Goal: Task Accomplishment & Management: Use online tool/utility

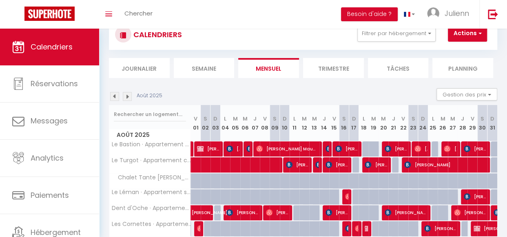
scroll to position [16, 0]
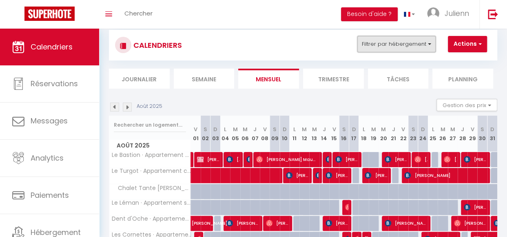
click at [410, 46] on button "Filtrer par hébergement" at bounding box center [396, 44] width 78 height 16
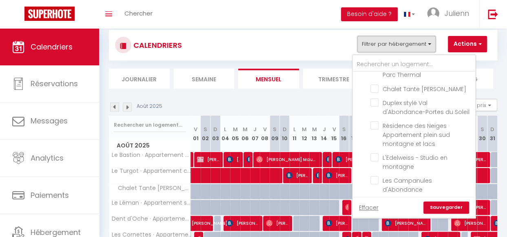
scroll to position [179, 0]
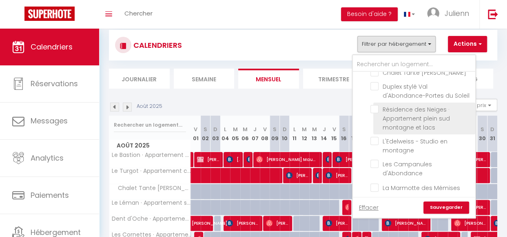
click at [377, 110] on input "Résidence des Neiges · Appartement plein sud montagne et lacs" at bounding box center [421, 109] width 102 height 8
checkbox input "true"
checkbox input "false"
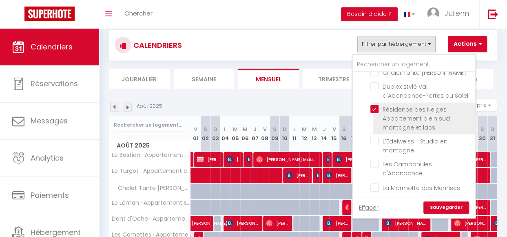
checkbox input "false"
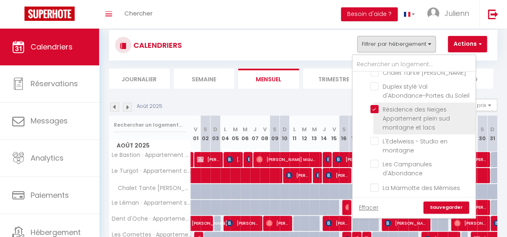
checkbox input "false"
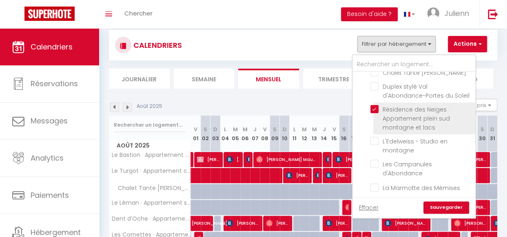
checkbox input "false"
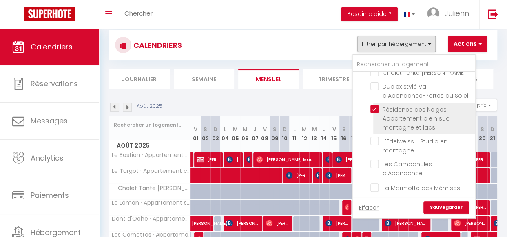
checkbox input "false"
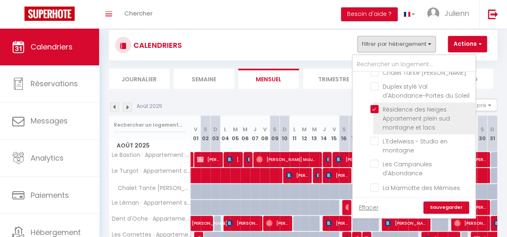
checkbox input "false"
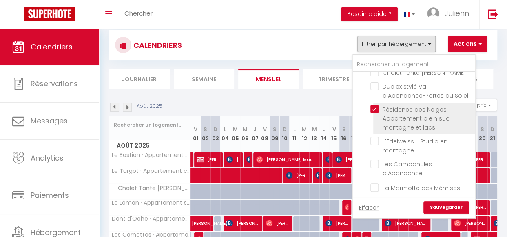
checkbox input "false"
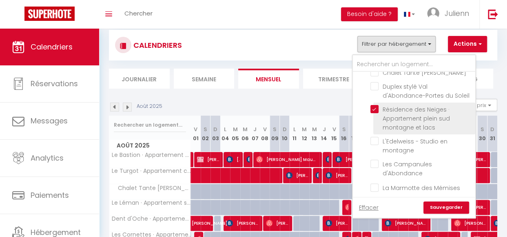
checkbox input "false"
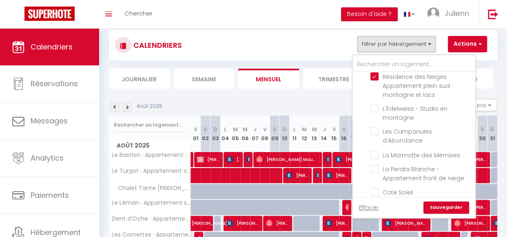
scroll to position [228, 0]
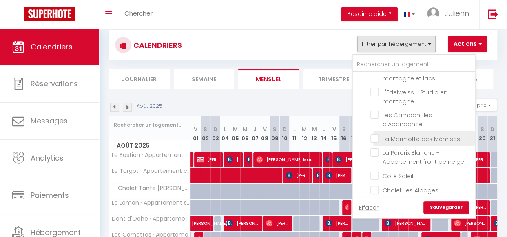
click at [376, 139] on input "La Marmotte des Mémises" at bounding box center [421, 137] width 102 height 8
checkbox input "true"
checkbox input "false"
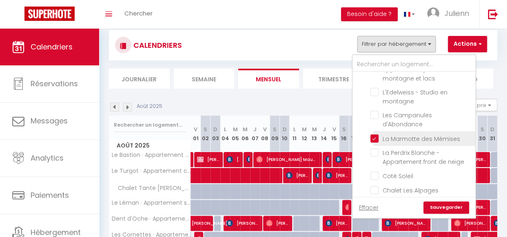
checkbox input "false"
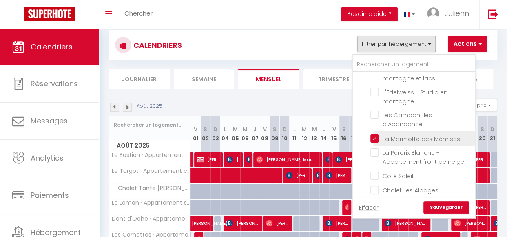
checkbox input "false"
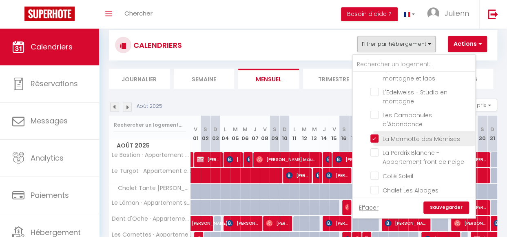
checkbox input "false"
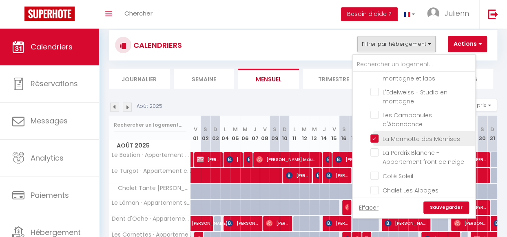
checkbox input "false"
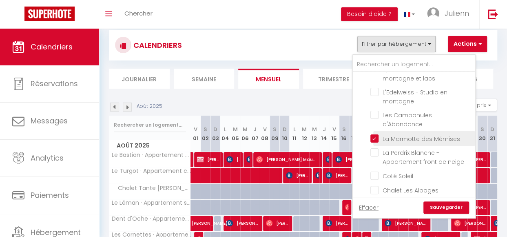
checkbox input "false"
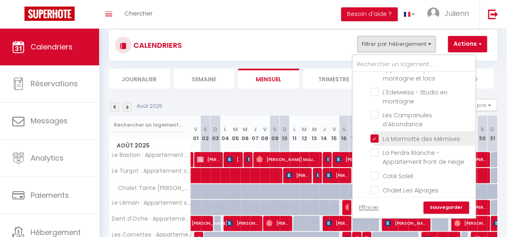
checkbox input "false"
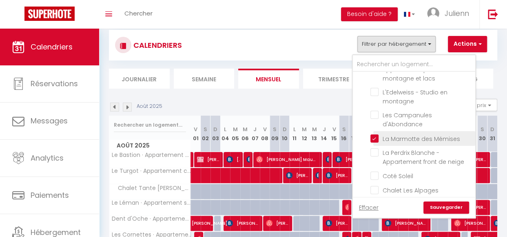
checkbox input "false"
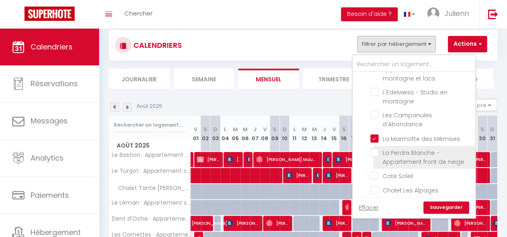
click at [376, 152] on input "La Perdrix Blanche - Appartement front de neige" at bounding box center [421, 152] width 102 height 8
checkbox input "true"
checkbox input "false"
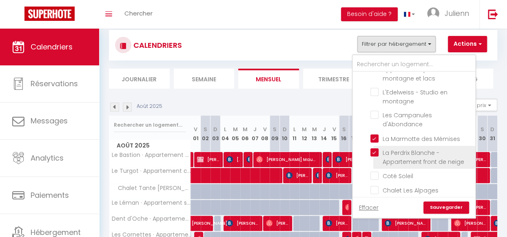
checkbox input "false"
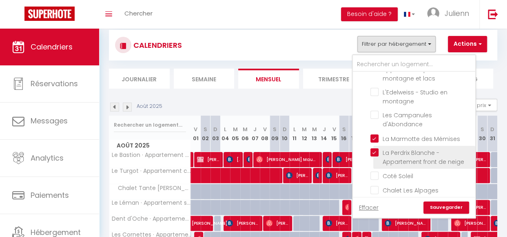
checkbox input "false"
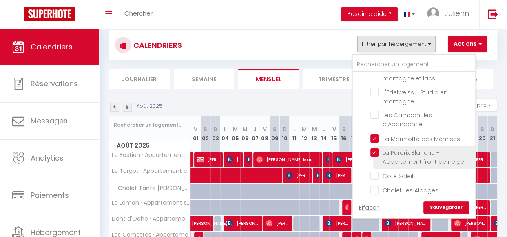
checkbox input "false"
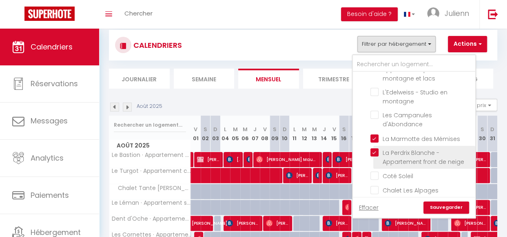
checkbox input "false"
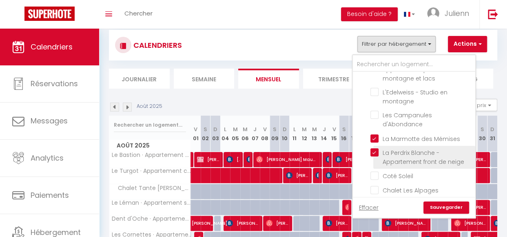
checkbox input "false"
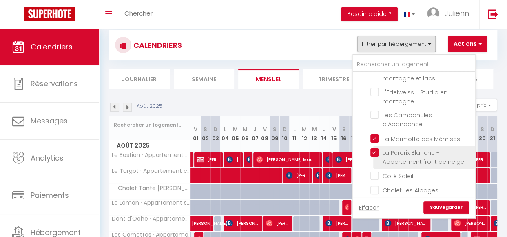
checkbox input "false"
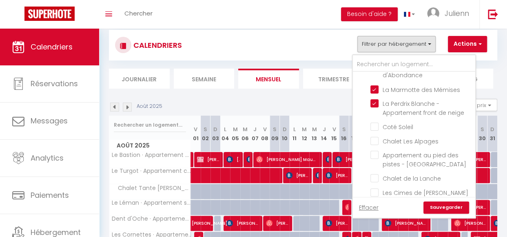
scroll to position [281, 0]
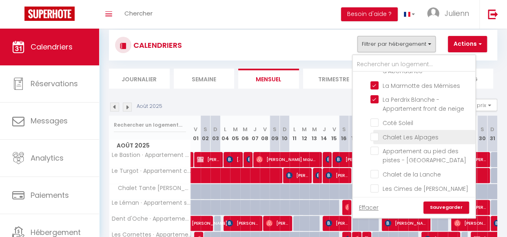
click at [381, 136] on input "Chalet Les Alpages" at bounding box center [421, 136] width 102 height 8
checkbox input "true"
checkbox input "false"
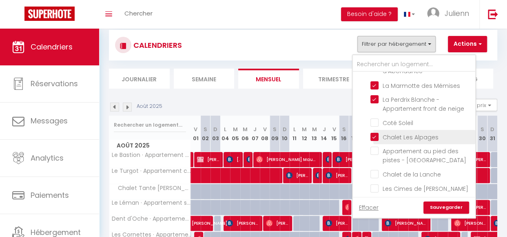
checkbox input "false"
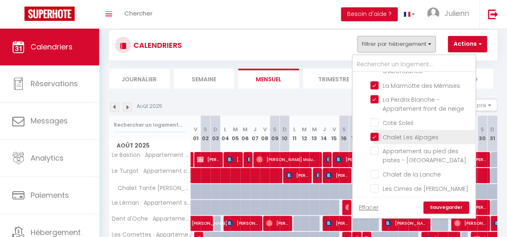
checkbox input "false"
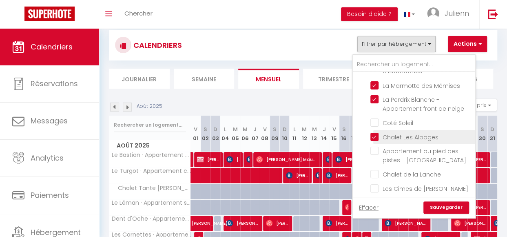
checkbox input "false"
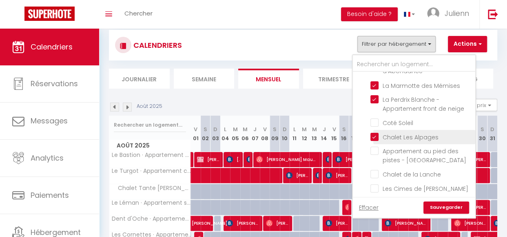
checkbox input "false"
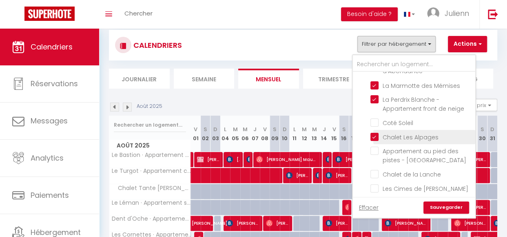
checkbox input "false"
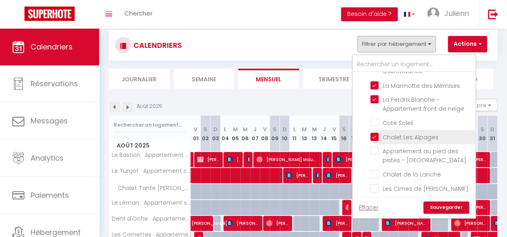
checkbox input "false"
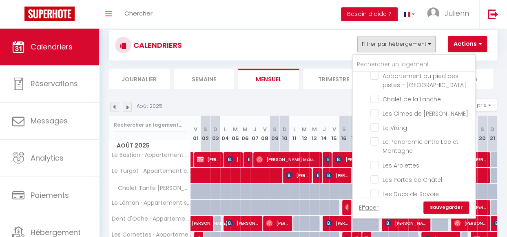
scroll to position [361, 0]
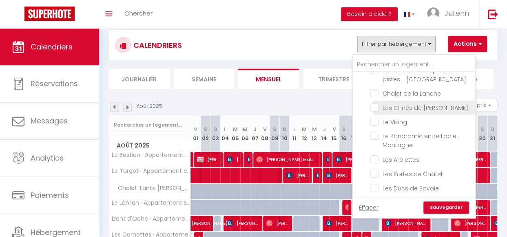
click at [375, 106] on input "Les Cimes de [PERSON_NAME]" at bounding box center [421, 107] width 102 height 8
checkbox input "true"
checkbox input "false"
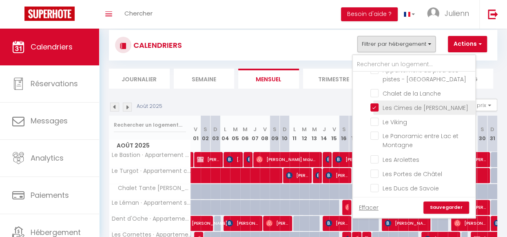
checkbox input "false"
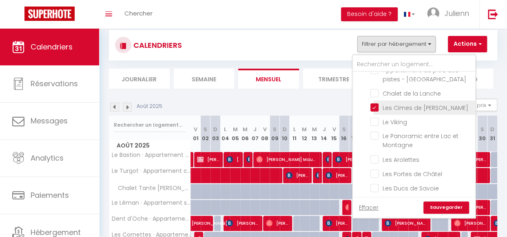
checkbox input "false"
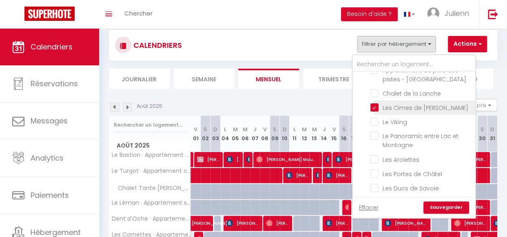
checkbox input "false"
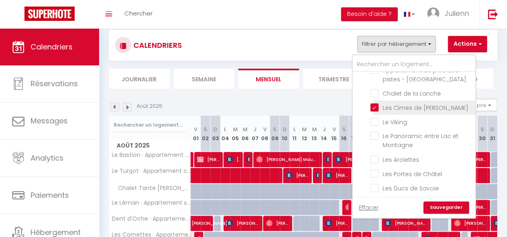
checkbox input "false"
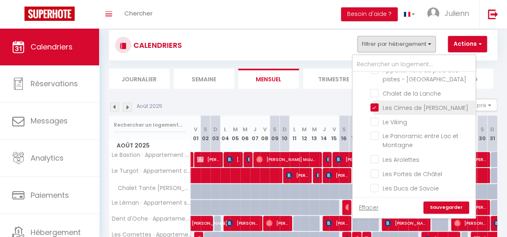
checkbox input "false"
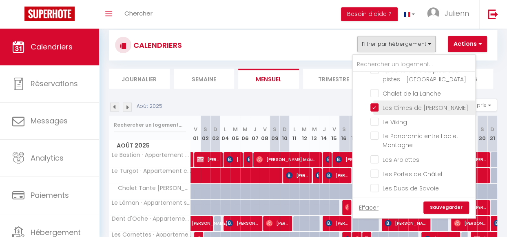
checkbox input "false"
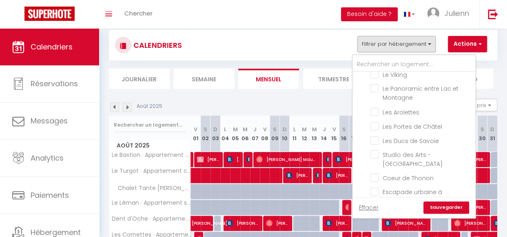
scroll to position [410, 0]
click at [377, 135] on input "Les Ducs de Savoie" at bounding box center [421, 138] width 102 height 8
checkbox input "true"
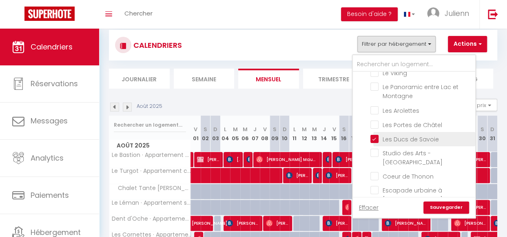
checkbox input "false"
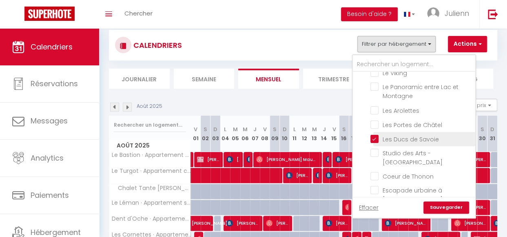
checkbox input "false"
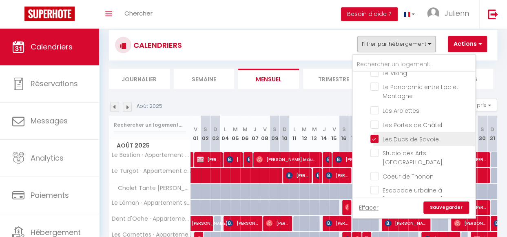
checkbox input "false"
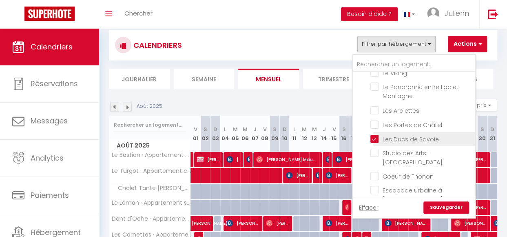
checkbox input "false"
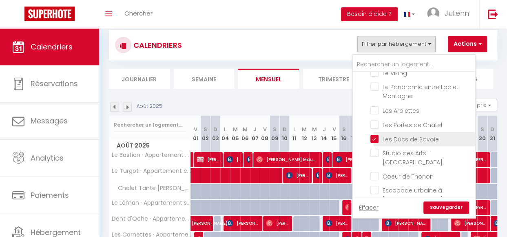
checkbox input "false"
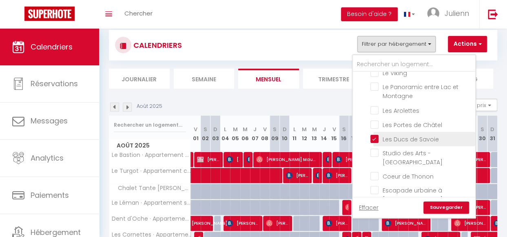
checkbox input "false"
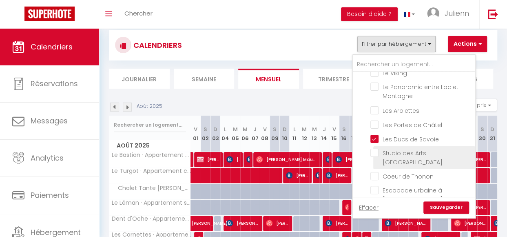
click at [376, 152] on input "Studio des Arts - [GEOGRAPHIC_DATA]" at bounding box center [421, 153] width 102 height 8
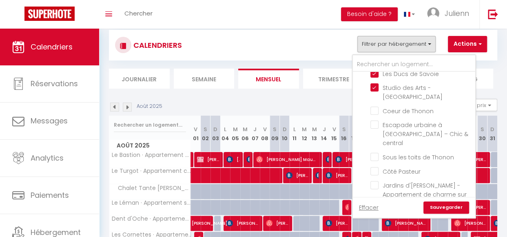
scroll to position [492, 0]
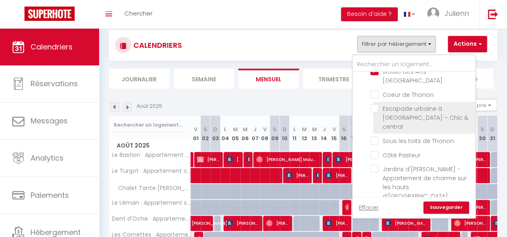
click at [377, 108] on input "Escapade urbaine à [GEOGRAPHIC_DATA] – Chic & central" at bounding box center [421, 108] width 102 height 8
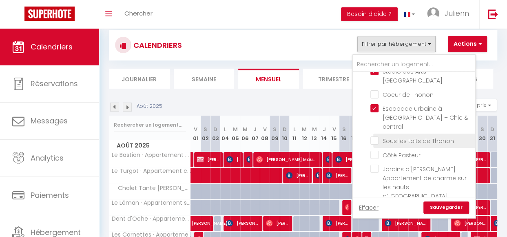
click at [375, 136] on input "Sous les toits de Thonon" at bounding box center [421, 140] width 102 height 8
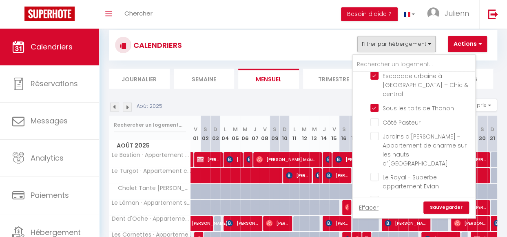
scroll to position [541, 0]
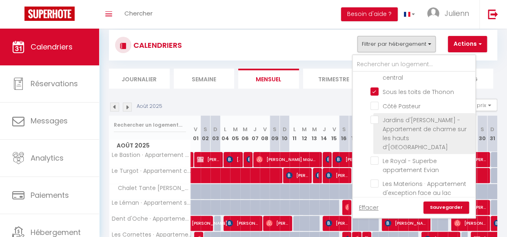
click at [376, 115] on input "Jardins d'[PERSON_NAME] - Appartement de charme sur les hauts d’[GEOGRAPHIC_DAT…" at bounding box center [421, 119] width 102 height 8
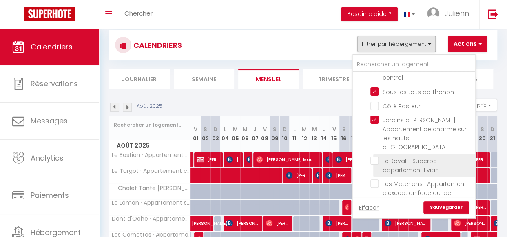
click at [377, 156] on input "Le Royal - Superbe appartement Evian" at bounding box center [421, 160] width 102 height 8
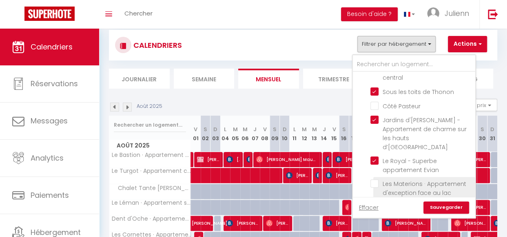
click at [379, 179] on input "Les Materions · Appartement d'exception face au lac" at bounding box center [421, 183] width 102 height 8
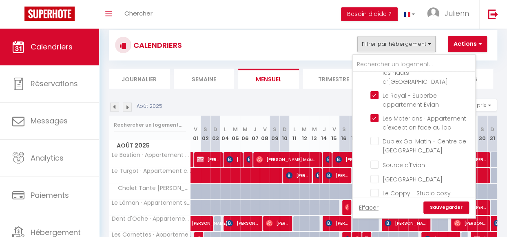
scroll to position [623, 0]
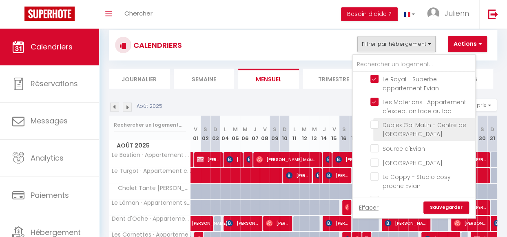
click at [373, 120] on input "Duplex Gai Matin - Centre de [GEOGRAPHIC_DATA]" at bounding box center [421, 124] width 102 height 8
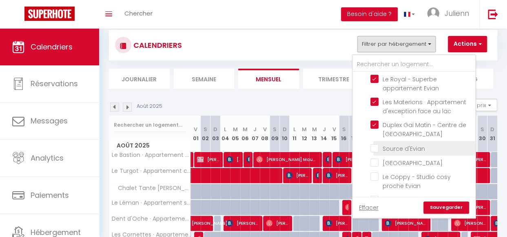
click at [375, 143] on input "Source d'Evian" at bounding box center [421, 147] width 102 height 8
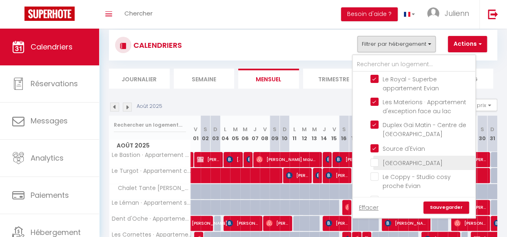
click at [379, 158] on label "[GEOGRAPHIC_DATA]" at bounding box center [411, 162] width 64 height 9
click at [374, 158] on input "[GEOGRAPHIC_DATA]" at bounding box center [421, 162] width 102 height 8
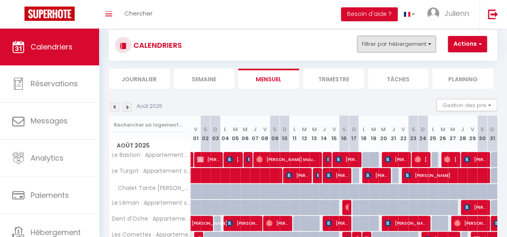
click at [425, 42] on button "Filtrer par hébergement" at bounding box center [396, 44] width 78 height 16
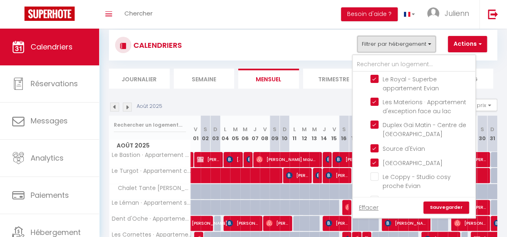
scroll to position [640, 0]
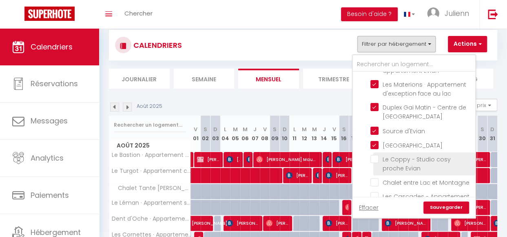
click at [377, 155] on input "Le Coppy - Studio cosy proche Evian" at bounding box center [421, 159] width 102 height 8
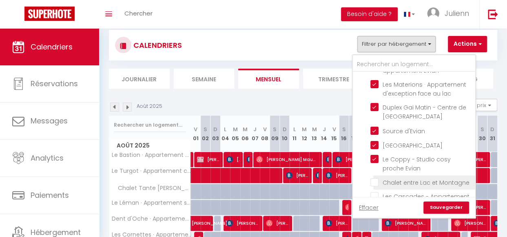
click at [376, 177] on input "Chalet entre Lac et Montagne" at bounding box center [421, 181] width 102 height 8
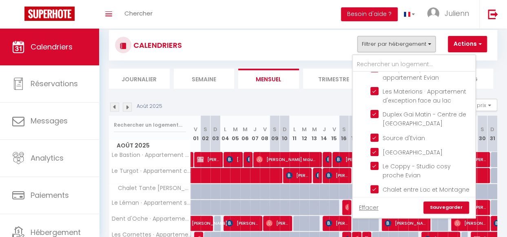
scroll to position [659, 0]
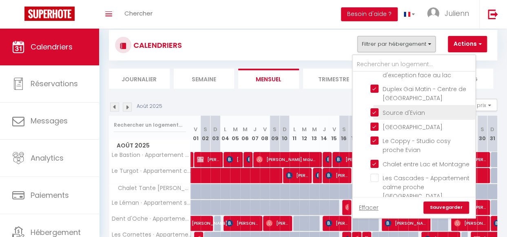
click at [377, 107] on input "Source d'Evian" at bounding box center [421, 111] width 102 height 8
click at [449, 206] on link "Sauvegarder" at bounding box center [447, 207] width 46 height 12
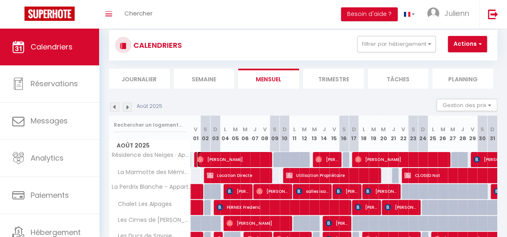
click at [232, 159] on span "[PERSON_NAME]" at bounding box center [233, 159] width 72 height 16
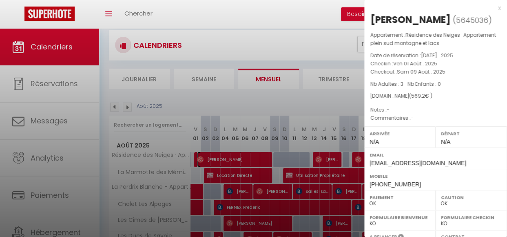
scroll to position [0, 0]
click at [492, 8] on div "x" at bounding box center [432, 9] width 137 height 10
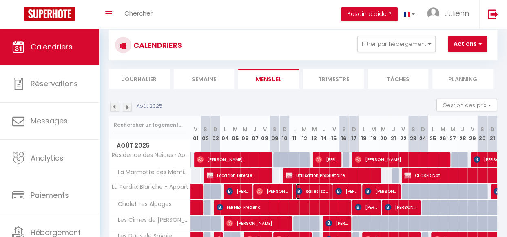
click at [313, 191] on span "salles isabelle" at bounding box center [312, 191] width 33 height 16
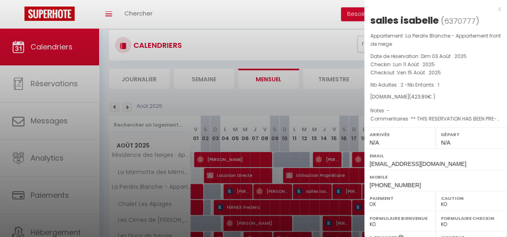
click at [492, 9] on div "x" at bounding box center [432, 9] width 137 height 10
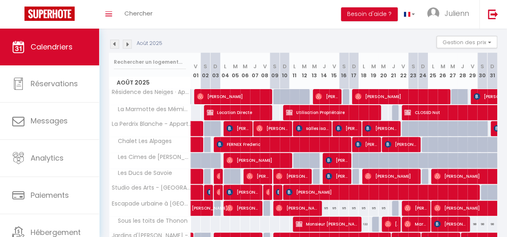
scroll to position [82, 0]
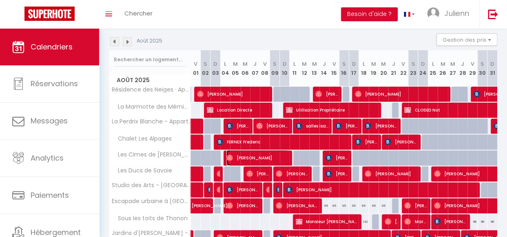
click at [265, 162] on span "[PERSON_NAME]" at bounding box center [257, 158] width 62 height 16
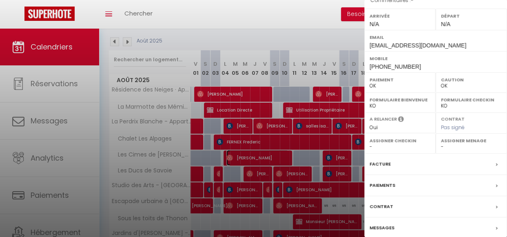
scroll to position [113, 0]
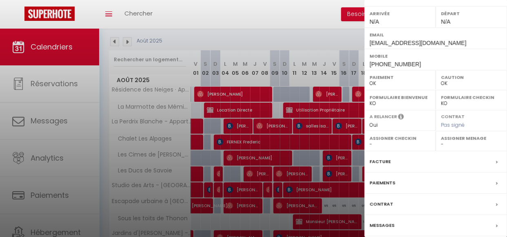
click at [458, 160] on div "Facture" at bounding box center [435, 161] width 143 height 21
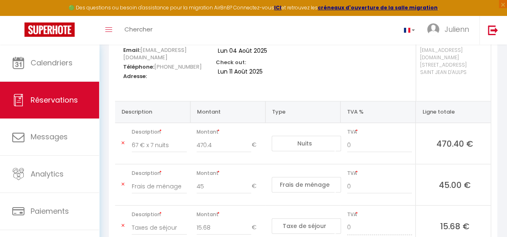
scroll to position [127, 0]
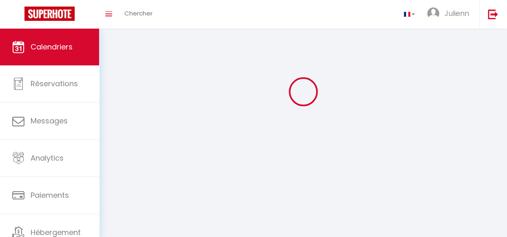
scroll to position [44, 0]
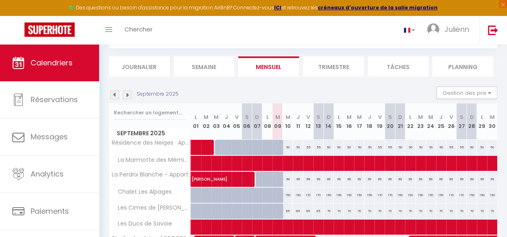
click at [117, 95] on img at bounding box center [114, 94] width 9 height 9
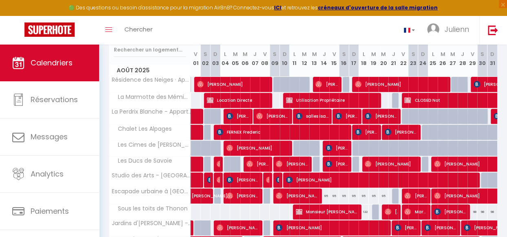
scroll to position [110, 0]
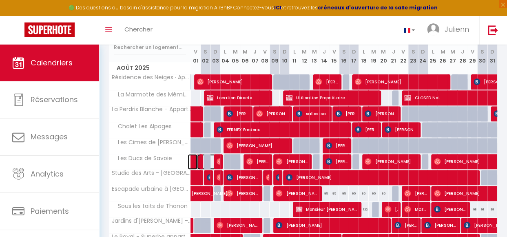
click at [199, 161] on span at bounding box center [206, 162] width 19 height 16
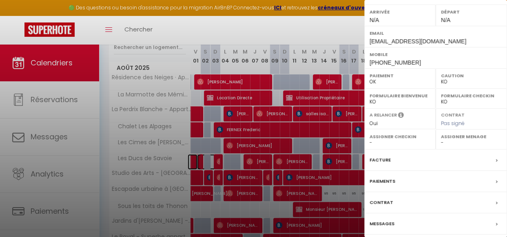
scroll to position [116, 0]
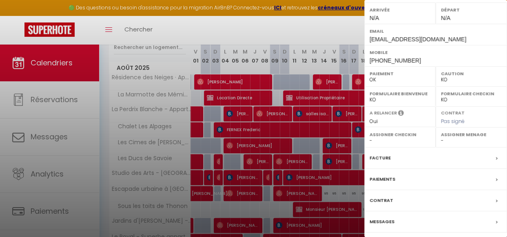
click at [435, 157] on div "Facture" at bounding box center [435, 157] width 143 height 21
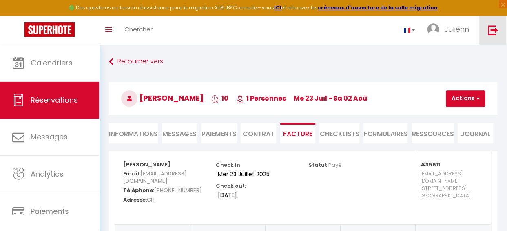
click at [506, 42] on link at bounding box center [492, 30] width 27 height 29
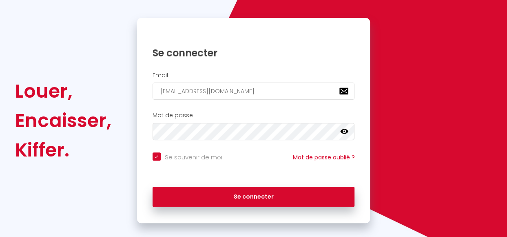
scroll to position [70, 0]
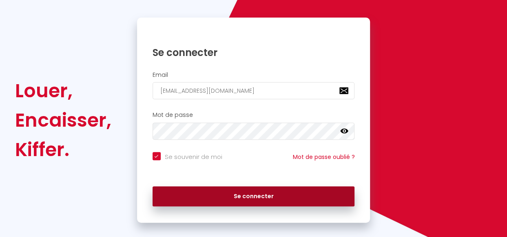
click at [303, 191] on button "Se connecter" at bounding box center [254, 196] width 202 height 20
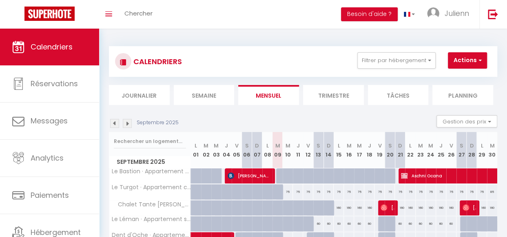
click at [113, 126] on img at bounding box center [114, 123] width 9 height 9
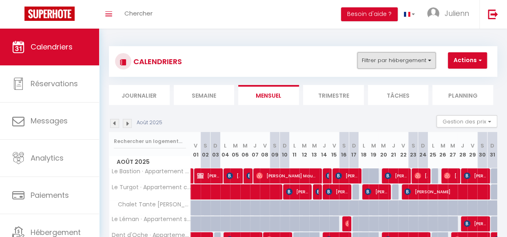
click at [426, 62] on button "Filtrer par hébergement" at bounding box center [396, 60] width 78 height 16
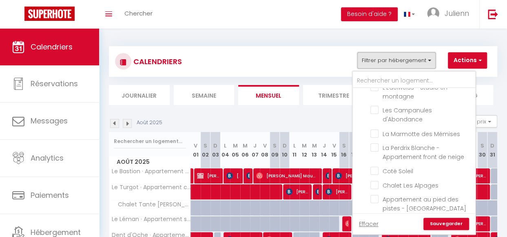
scroll to position [255, 0]
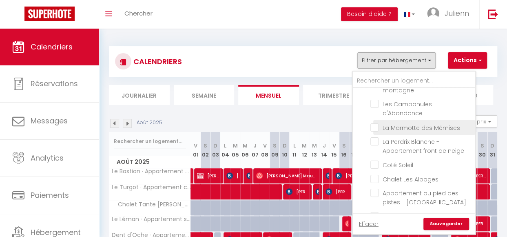
click at [376, 129] on input "La Marmotte des Mémises" at bounding box center [421, 126] width 102 height 8
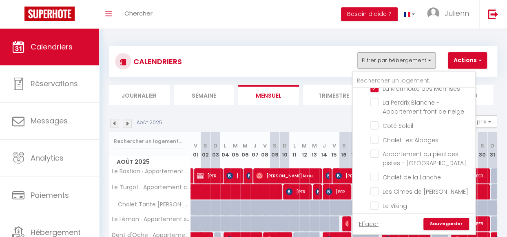
scroll to position [298, 0]
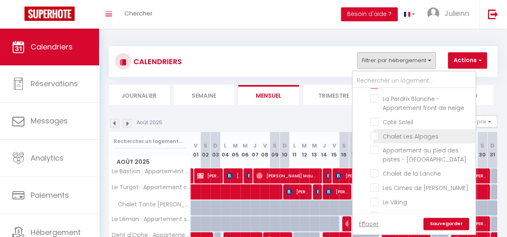
click at [377, 134] on input "Chalet Les Alpages" at bounding box center [421, 135] width 102 height 8
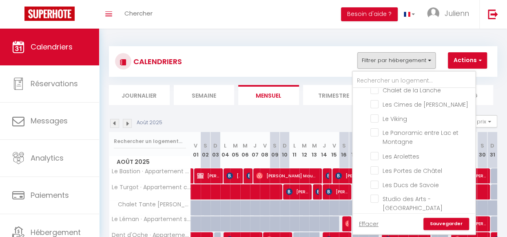
scroll to position [385, 0]
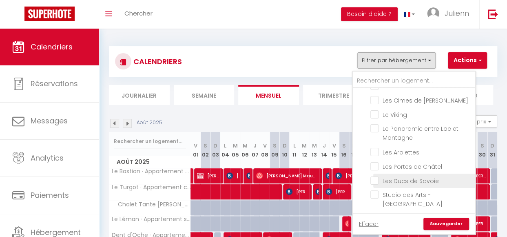
click at [375, 181] on input "Les Ducs de Savoie" at bounding box center [421, 180] width 102 height 8
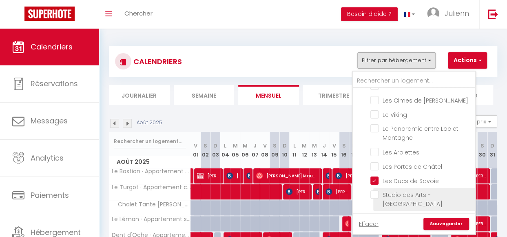
click at [375, 193] on input "Studio des Arts - [GEOGRAPHIC_DATA]" at bounding box center [421, 194] width 102 height 8
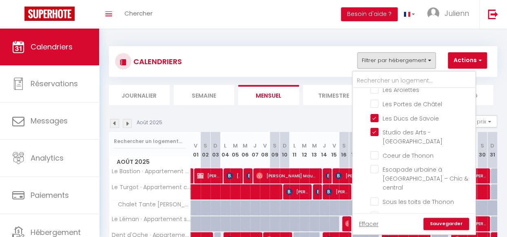
scroll to position [450, 0]
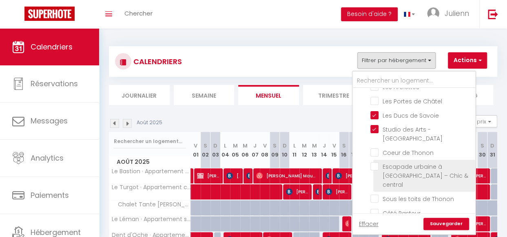
click at [376, 164] on input "Escapade urbaine à [GEOGRAPHIC_DATA] – Chic & central" at bounding box center [421, 166] width 102 height 8
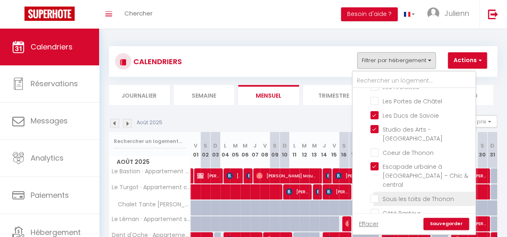
click at [376, 194] on input "Sous les toits de Thonon" at bounding box center [421, 198] width 102 height 8
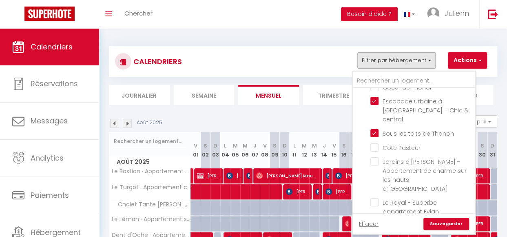
scroll to position [532, 0]
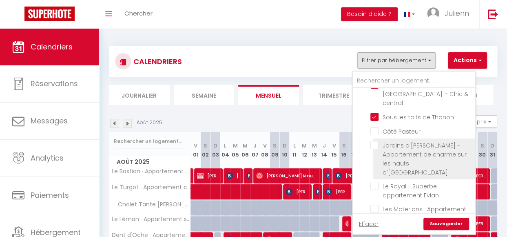
click at [374, 141] on input "Jardins d'[PERSON_NAME] - Appartement de charme sur les hauts d’[GEOGRAPHIC_DAT…" at bounding box center [421, 145] width 102 height 8
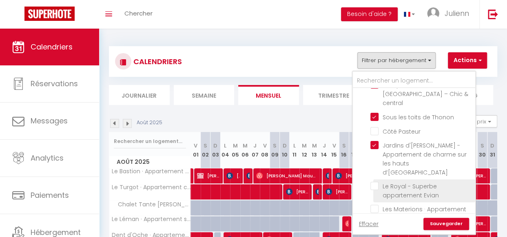
click at [375, 182] on input "Le Royal - Superbe appartement Evian" at bounding box center [421, 186] width 102 height 8
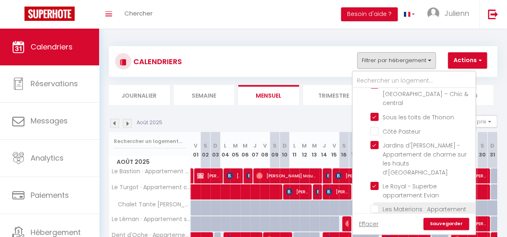
click at [375, 204] on input "Les Materions · Appartement d'exception face au lac" at bounding box center [421, 208] width 102 height 8
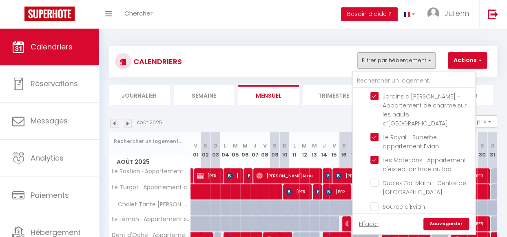
scroll to position [597, 0]
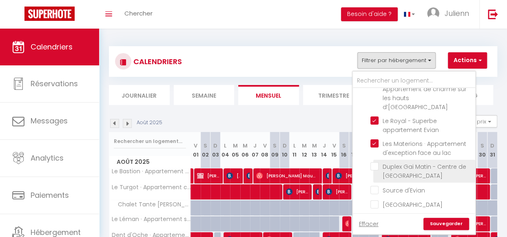
click at [376, 162] on input "Duplex Gai Matin - Centre de [GEOGRAPHIC_DATA]" at bounding box center [421, 166] width 102 height 8
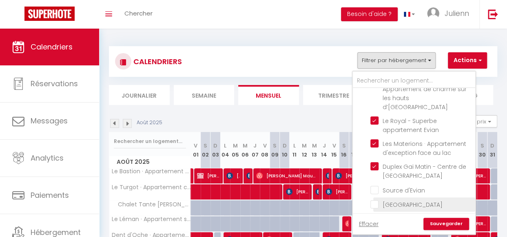
click at [375, 200] on input "[GEOGRAPHIC_DATA]" at bounding box center [421, 204] width 102 height 8
click at [373, 214] on input "Le Coppy - Studio cosy proche Evian" at bounding box center [421, 218] width 102 height 8
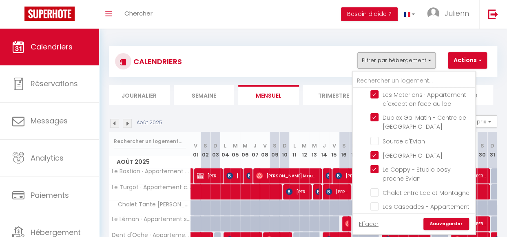
scroll to position [659, 0]
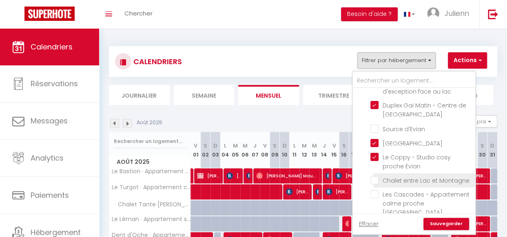
click at [375, 175] on input "Chalet entre Lac et Montagne" at bounding box center [421, 179] width 102 height 8
click at [439, 223] on link "Sauvegarder" at bounding box center [447, 223] width 46 height 12
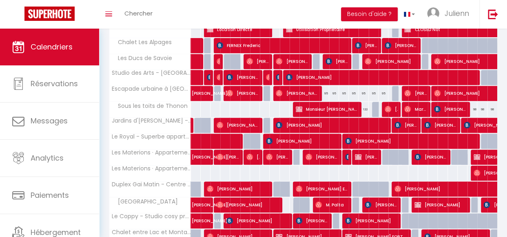
scroll to position [147, 0]
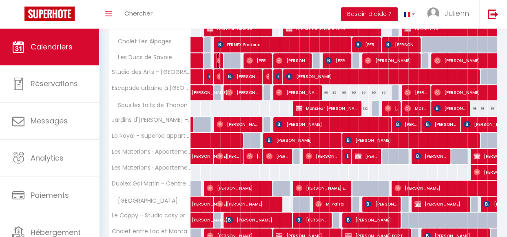
click at [217, 64] on img at bounding box center [220, 60] width 7 height 7
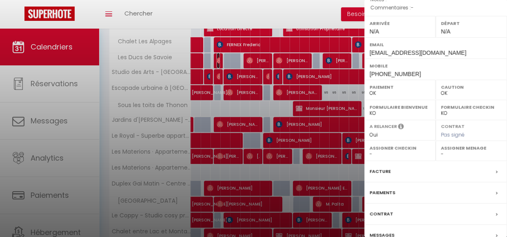
scroll to position [104, 0]
click at [466, 166] on div "Facture" at bounding box center [435, 170] width 143 height 21
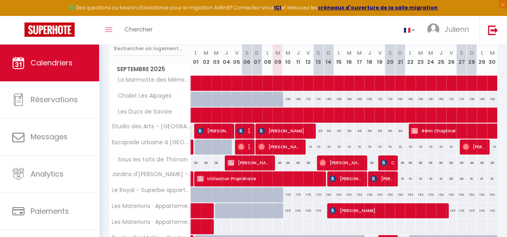
scroll to position [92, 0]
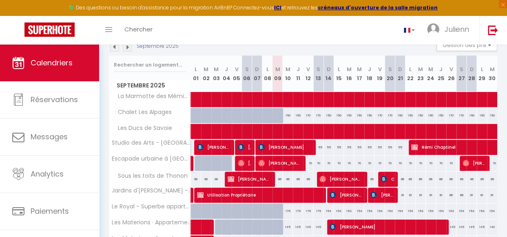
click at [113, 51] on img at bounding box center [114, 46] width 9 height 9
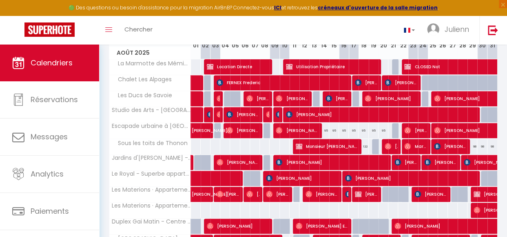
scroll to position [141, 0]
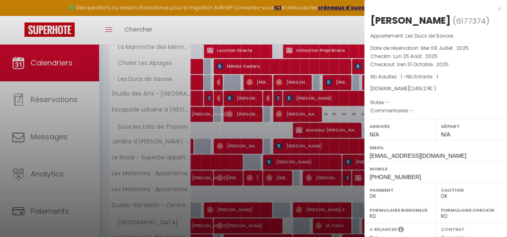
click at [494, 11] on div "x" at bounding box center [432, 9] width 137 height 10
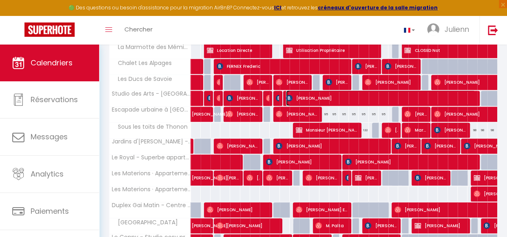
click at [333, 101] on span "[PERSON_NAME]" at bounding box center [380, 98] width 189 height 16
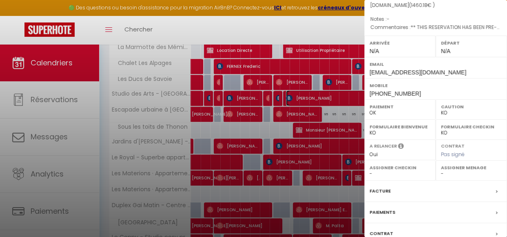
scroll to position [98, 0]
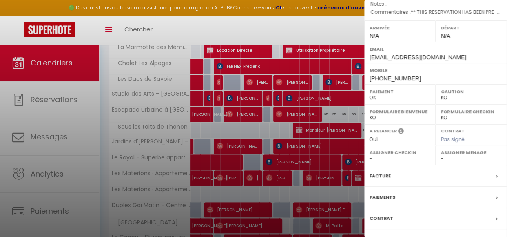
click at [474, 174] on div "Facture" at bounding box center [435, 175] width 143 height 21
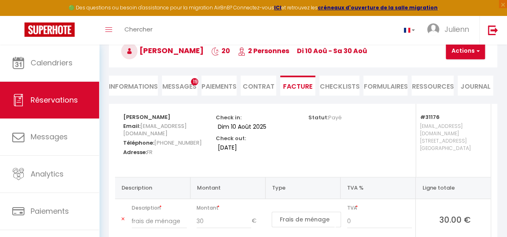
scroll to position [49, 0]
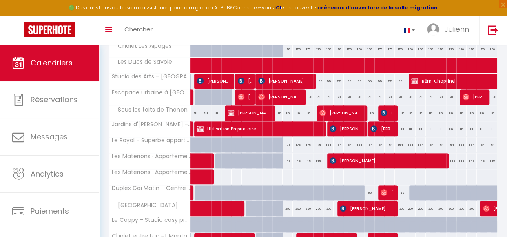
scroll to position [159, 0]
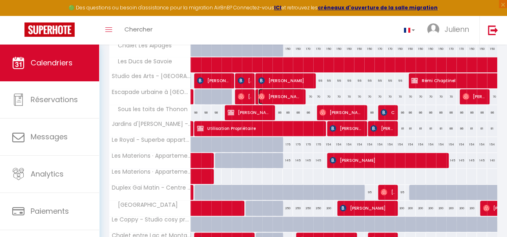
click at [289, 101] on span "[PERSON_NAME]" at bounding box center [280, 97] width 44 height 16
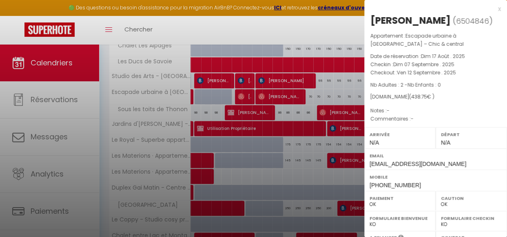
click at [302, 158] on div at bounding box center [253, 118] width 507 height 237
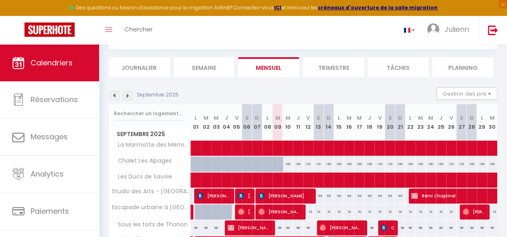
scroll to position [45, 0]
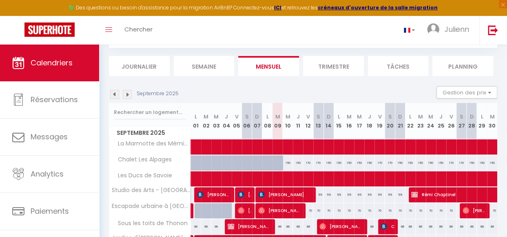
click at [114, 93] on img at bounding box center [114, 94] width 9 height 9
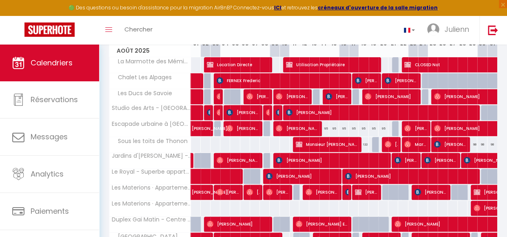
scroll to position [127, 0]
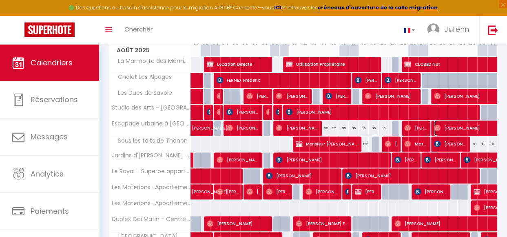
click at [465, 126] on span "[PERSON_NAME]" at bounding box center [499, 128] width 131 height 16
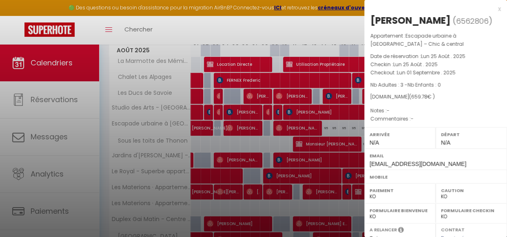
click at [493, 11] on div "x" at bounding box center [432, 9] width 137 height 10
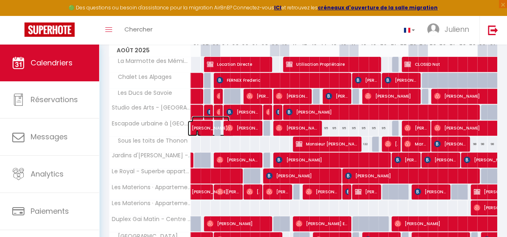
click at [205, 129] on span "[PERSON_NAME]" at bounding box center [211, 124] width 38 height 16
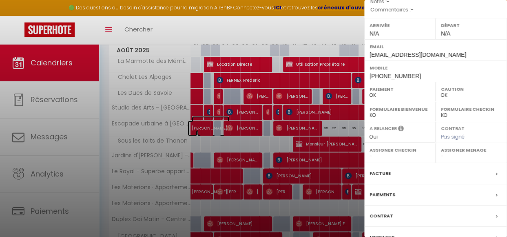
scroll to position [110, 0]
click at [435, 172] on div "Facture" at bounding box center [435, 172] width 143 height 21
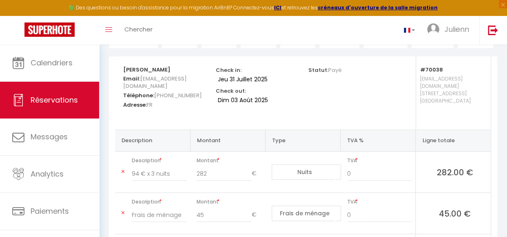
scroll to position [98, 0]
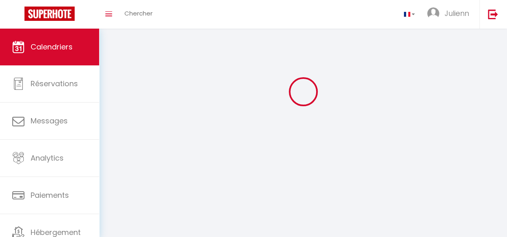
scroll to position [44, 0]
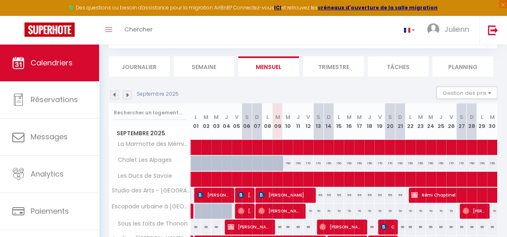
click at [115, 96] on img at bounding box center [114, 94] width 9 height 9
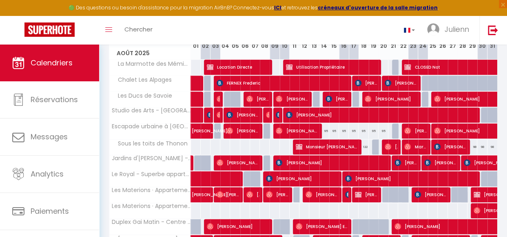
scroll to position [126, 0]
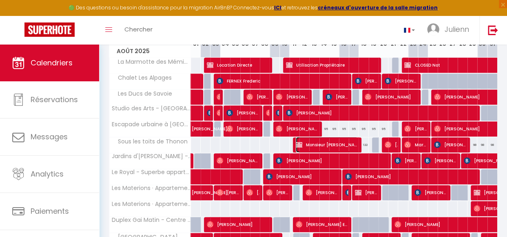
click at [322, 149] on span "Monsieur [PERSON_NAME]" at bounding box center [327, 145] width 62 height 16
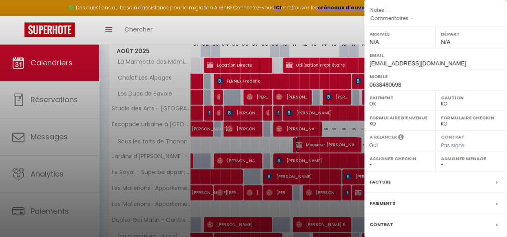
scroll to position [105, 0]
click at [432, 172] on div "Facture" at bounding box center [435, 182] width 143 height 21
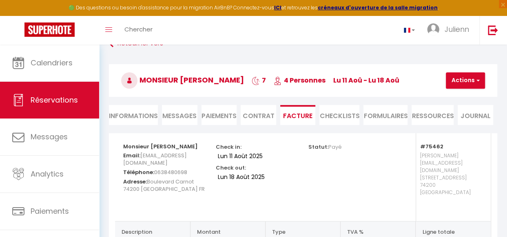
scroll to position [7, 0]
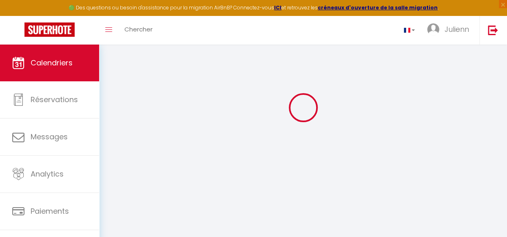
scroll to position [44, 0]
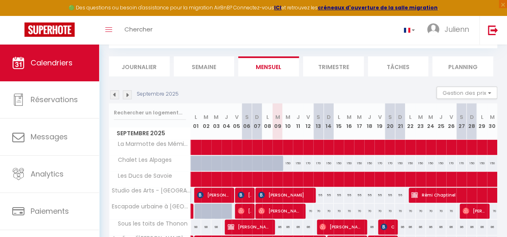
click at [118, 99] on img at bounding box center [114, 94] width 9 height 9
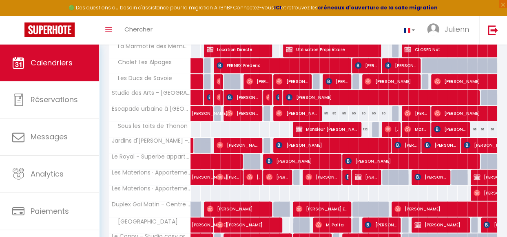
scroll to position [144, 0]
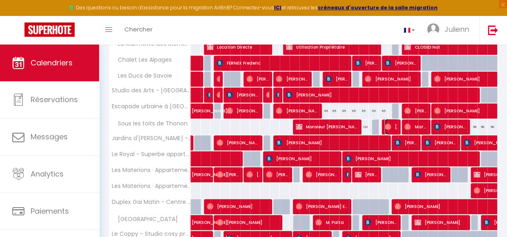
click at [390, 129] on span "[PERSON_NAME]" at bounding box center [391, 127] width 13 height 16
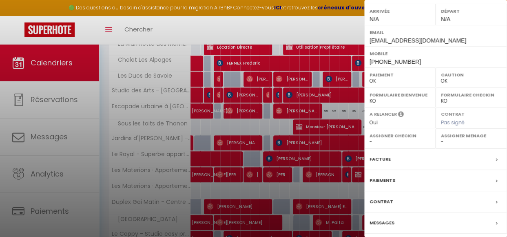
scroll to position [115, 0]
click at [417, 157] on div "Facture" at bounding box center [435, 158] width 143 height 21
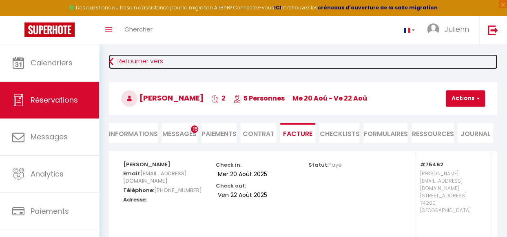
click at [139, 64] on link "Retourner vers" at bounding box center [303, 61] width 388 height 15
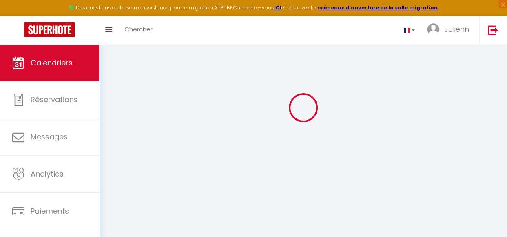
scroll to position [44, 0]
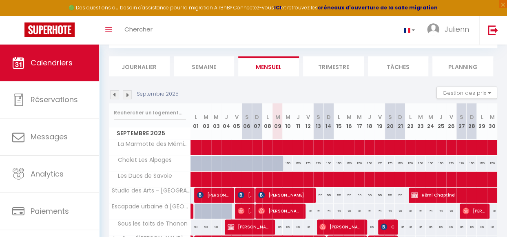
click at [117, 98] on img at bounding box center [114, 94] width 9 height 9
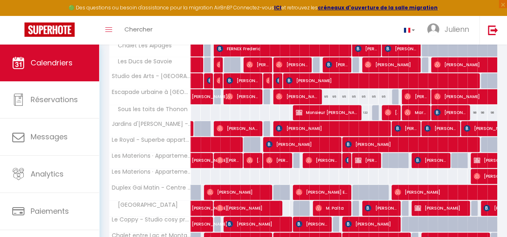
scroll to position [175, 0]
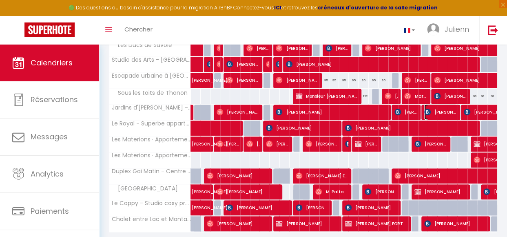
click at [430, 115] on span "[PERSON_NAME]" at bounding box center [440, 112] width 33 height 16
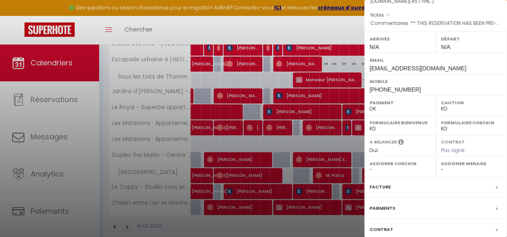
scroll to position [106, 0]
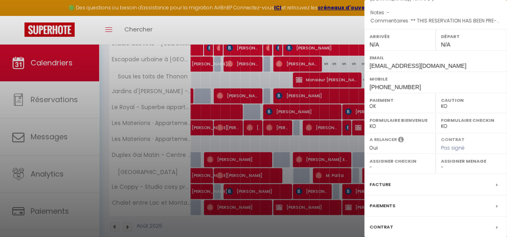
click at [414, 175] on div "Facture" at bounding box center [435, 184] width 143 height 21
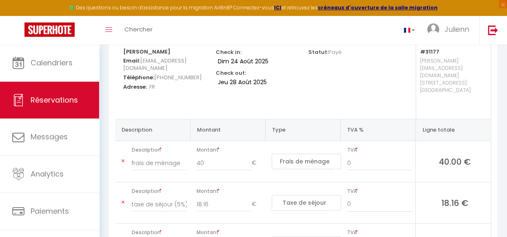
scroll to position [131, 0]
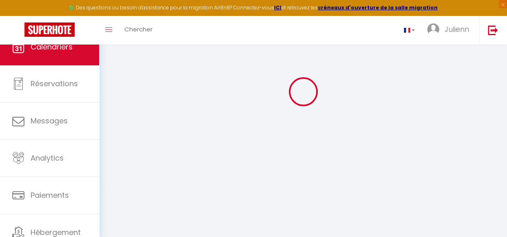
scroll to position [44, 0]
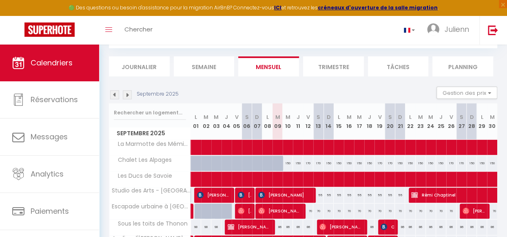
click at [116, 98] on img at bounding box center [114, 94] width 9 height 9
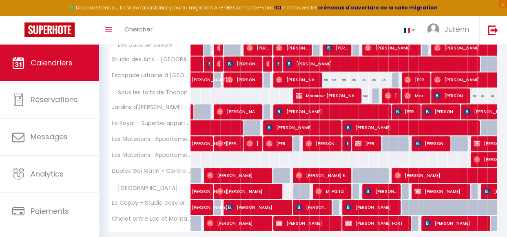
scroll to position [192, 0]
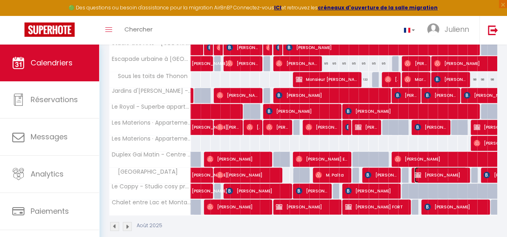
click at [448, 175] on span "[PERSON_NAME]" at bounding box center [441, 175] width 52 height 16
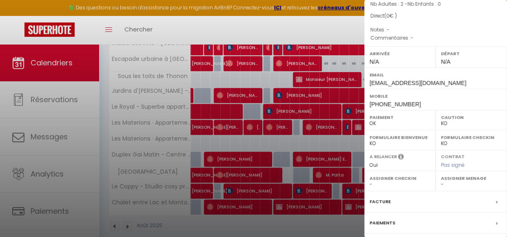
scroll to position [101, 0]
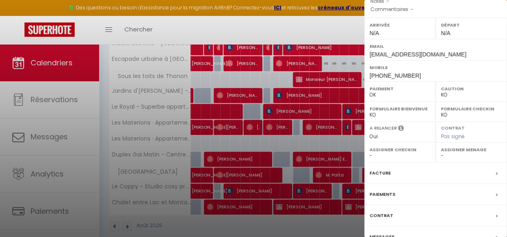
click at [428, 168] on div "Facture" at bounding box center [435, 172] width 143 height 21
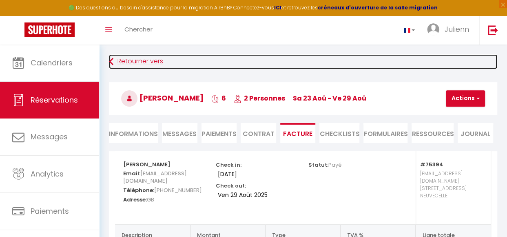
click at [152, 65] on link "Retourner vers" at bounding box center [303, 61] width 388 height 15
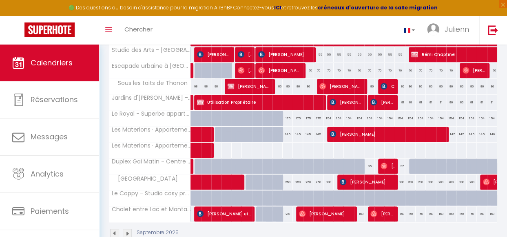
scroll to position [185, 0]
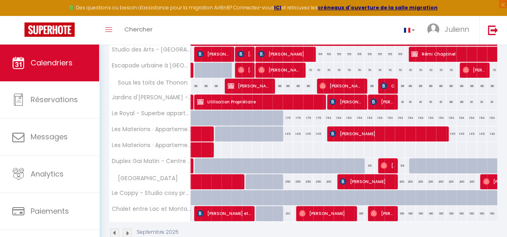
click at [116, 230] on img at bounding box center [114, 232] width 9 height 9
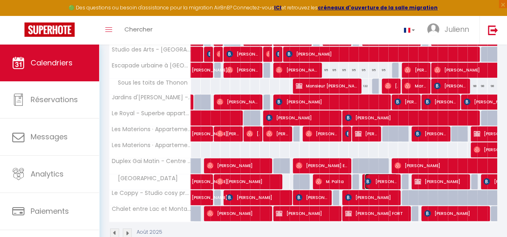
click at [379, 181] on span "[PERSON_NAME]" at bounding box center [381, 181] width 33 height 16
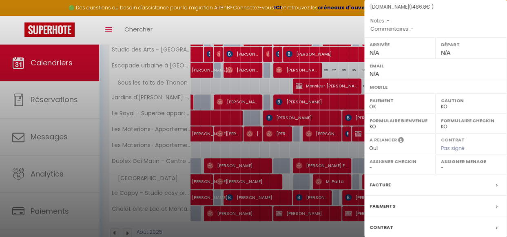
scroll to position [109, 0]
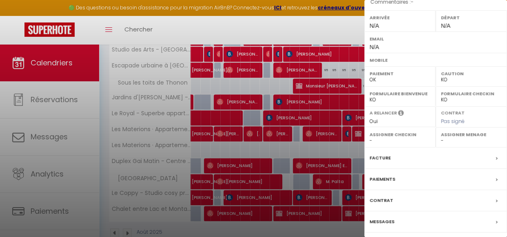
click at [421, 155] on div "Facture" at bounding box center [435, 157] width 143 height 21
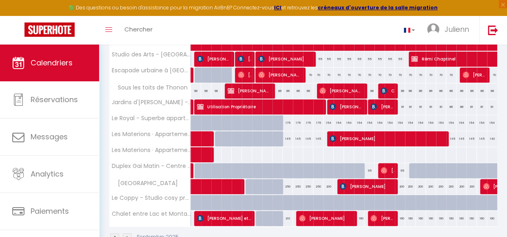
scroll to position [186, 0]
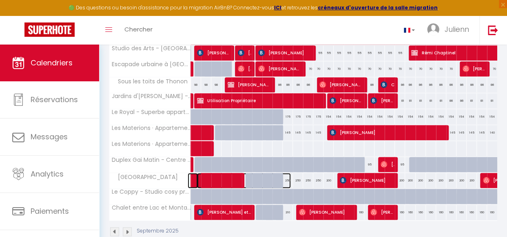
click at [214, 179] on span at bounding box center [244, 181] width 94 height 16
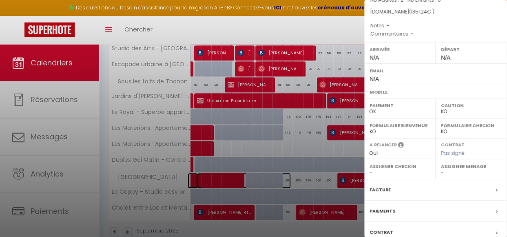
scroll to position [79, 0]
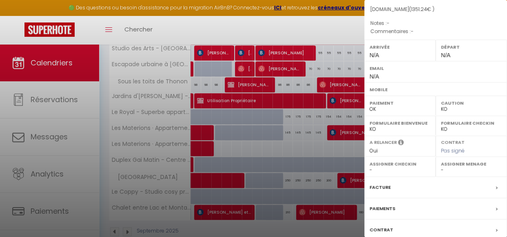
click at [391, 185] on div "Facture" at bounding box center [435, 187] width 143 height 21
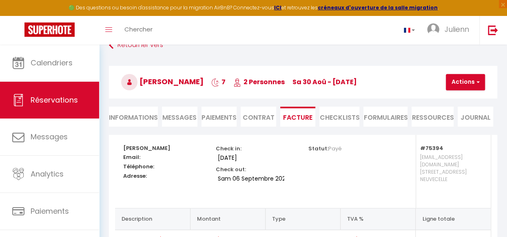
scroll to position [15, 0]
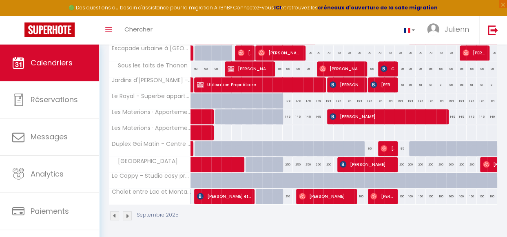
scroll to position [203, 0]
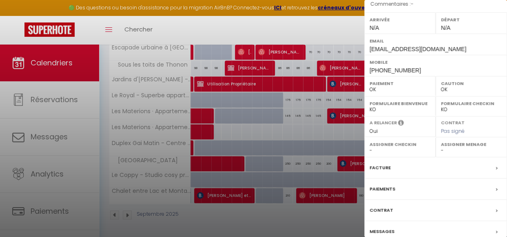
scroll to position [107, 0]
click at [383, 163] on label "Facture" at bounding box center [380, 166] width 21 height 9
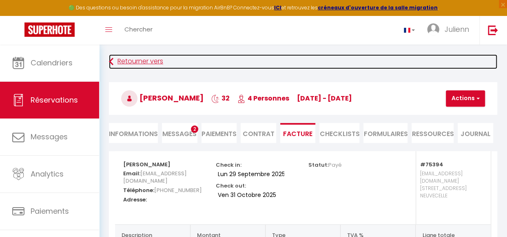
click at [144, 63] on link "Retourner vers" at bounding box center [303, 61] width 388 height 15
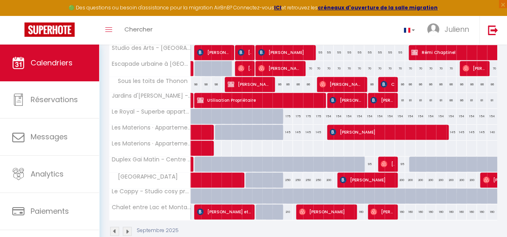
scroll to position [191, 0]
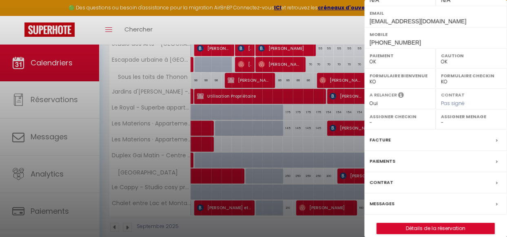
scroll to position [135, 0]
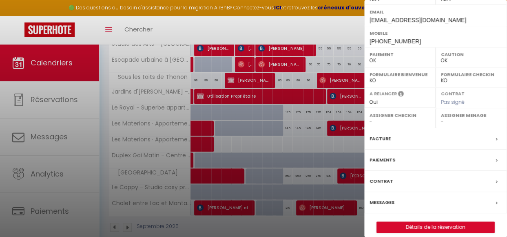
click at [407, 138] on div "Facture" at bounding box center [435, 138] width 143 height 21
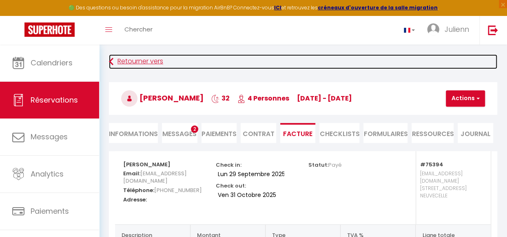
click at [155, 61] on link "Retourner vers" at bounding box center [303, 61] width 388 height 15
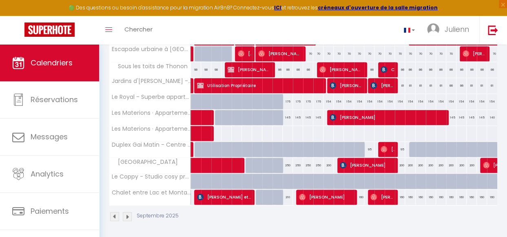
scroll to position [210, 0]
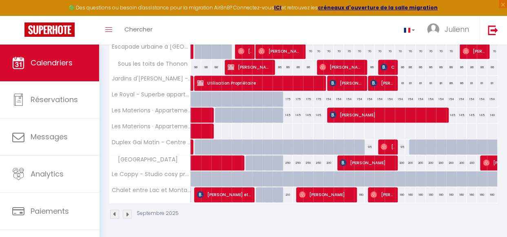
click at [117, 211] on img at bounding box center [114, 213] width 9 height 9
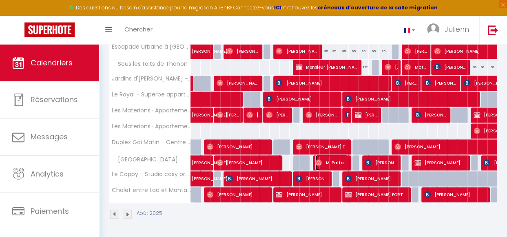
click at [343, 158] on span "⁨M.⁩ Palta" at bounding box center [331, 163] width 33 height 16
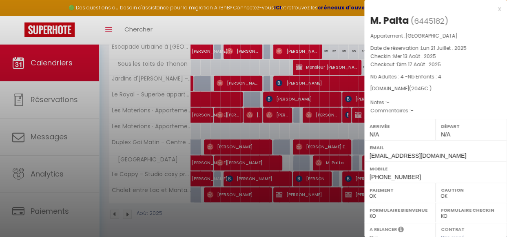
click at [493, 9] on div "x" at bounding box center [432, 9] width 137 height 10
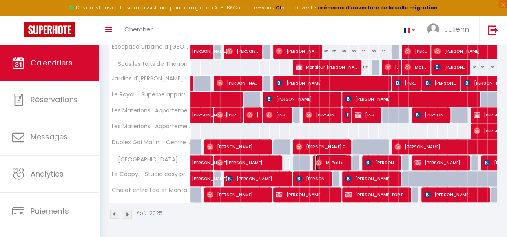
click at [342, 159] on span "⁨M.⁩ Palta" at bounding box center [331, 163] width 33 height 16
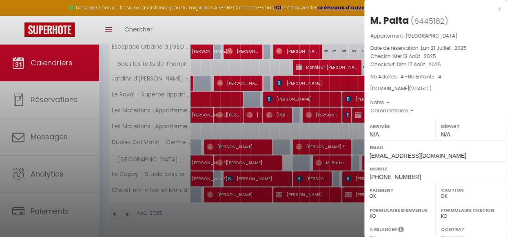
click at [492, 11] on div "x" at bounding box center [432, 9] width 137 height 10
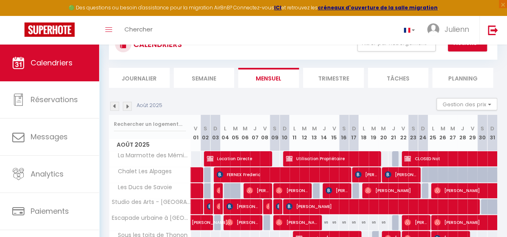
scroll to position [3, 0]
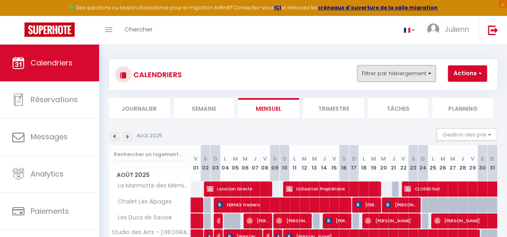
click at [422, 75] on button "Filtrer par hébergement" at bounding box center [396, 73] width 78 height 16
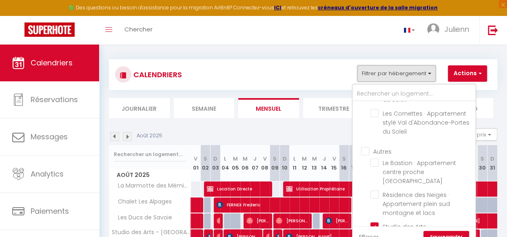
scroll to position [0, 0]
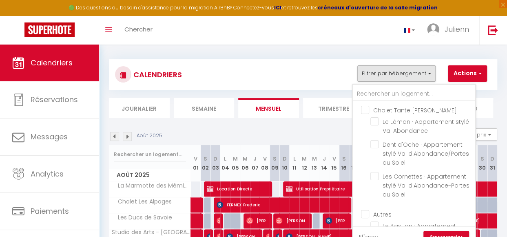
click at [369, 234] on link "Effacer" at bounding box center [369, 236] width 20 height 9
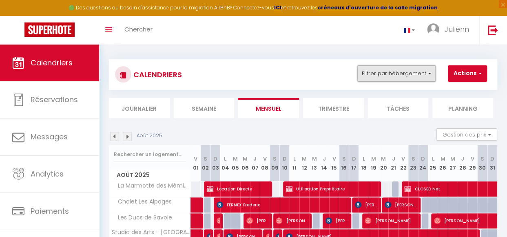
click at [432, 75] on button "Filtrer par hébergement" at bounding box center [396, 73] width 78 height 16
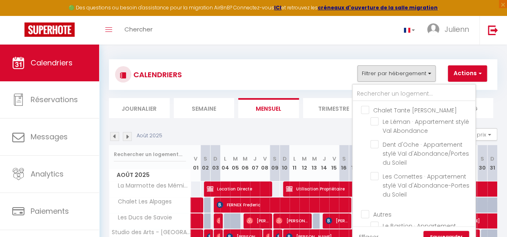
click at [257, 152] on th "J 07" at bounding box center [255, 163] width 10 height 36
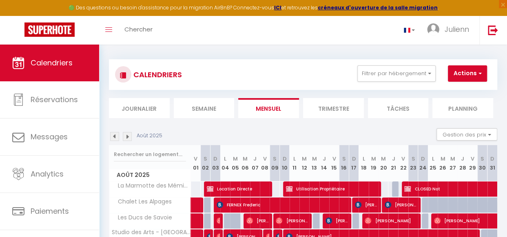
click at [257, 152] on th "J 07" at bounding box center [255, 163] width 10 height 36
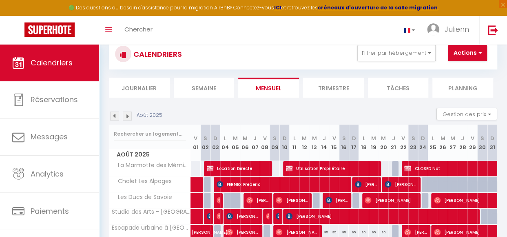
scroll to position [22, 0]
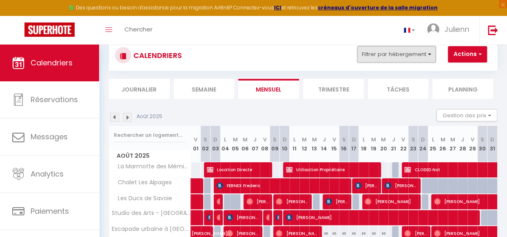
click at [422, 56] on button "Filtrer par hébergement" at bounding box center [396, 54] width 78 height 16
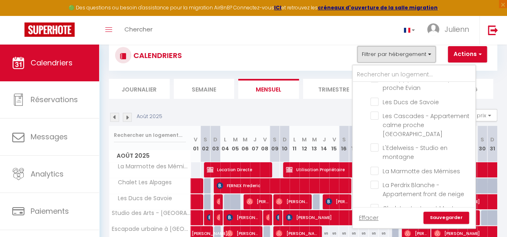
scroll to position [387, 0]
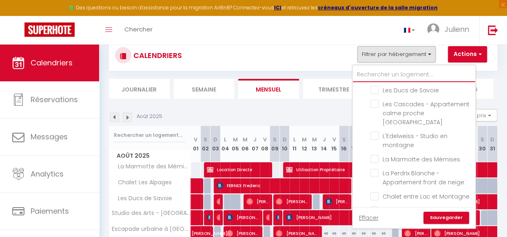
click at [412, 71] on input "text" at bounding box center [414, 74] width 122 height 15
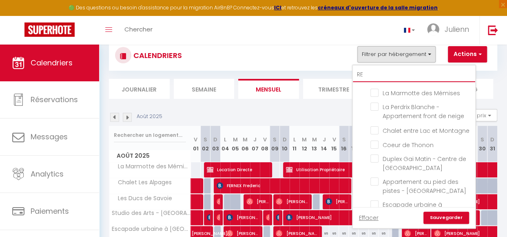
scroll to position [0, 0]
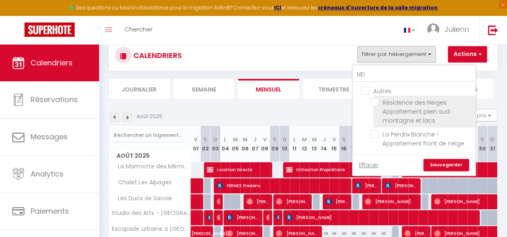
click at [379, 102] on input "Résidence des Neiges · Appartement plein sud montagne et lacs" at bounding box center [421, 102] width 102 height 8
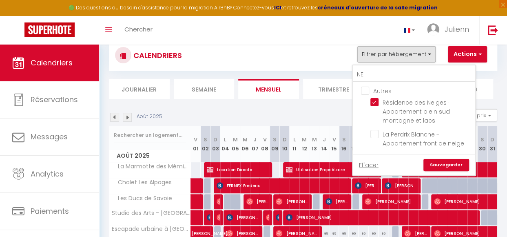
click at [450, 162] on link "Sauvegarder" at bounding box center [447, 165] width 46 height 12
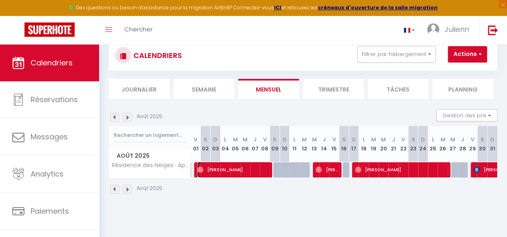
click at [241, 174] on span "[PERSON_NAME]" at bounding box center [233, 170] width 72 height 16
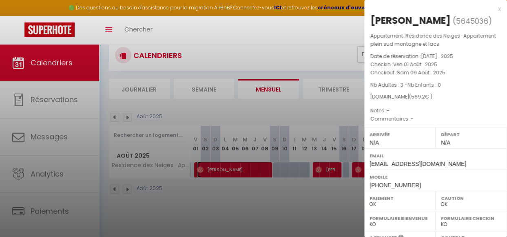
scroll to position [115, 0]
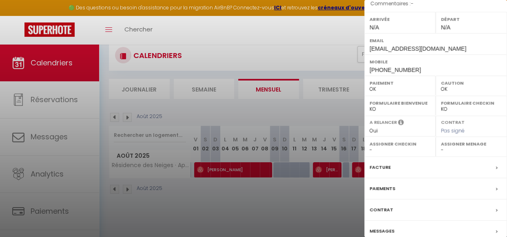
click at [395, 165] on div "Facture" at bounding box center [435, 167] width 143 height 21
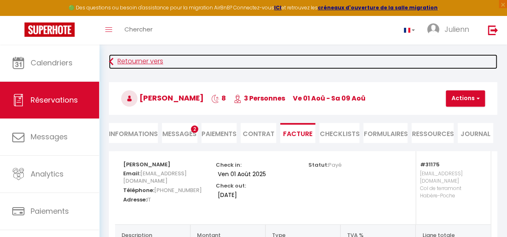
click at [158, 63] on link "Retourner vers" at bounding box center [303, 61] width 388 height 15
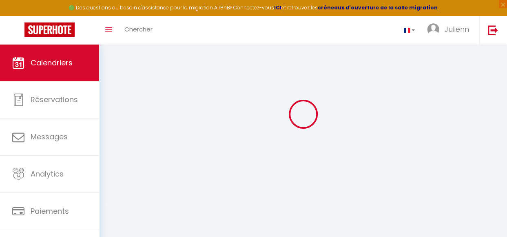
scroll to position [38, 0]
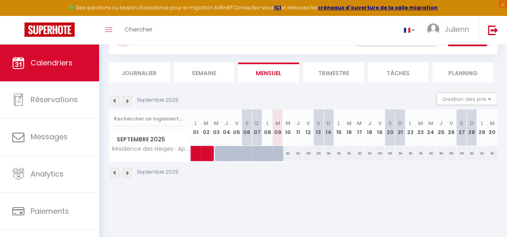
click at [114, 103] on img at bounding box center [114, 100] width 9 height 9
